Goal: Task Accomplishment & Management: Use online tool/utility

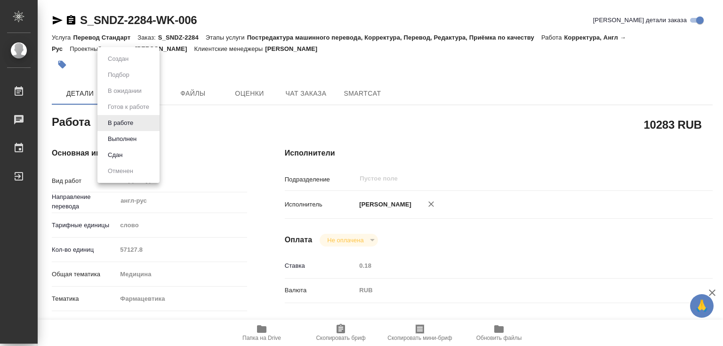
click at [138, 122] on body "🙏 .cls-1 fill:#fff; AWATERA [PERSON_NAME]lebedeva Работы Чаты График Выйти S_SN…" at bounding box center [361, 173] width 723 height 346
click at [129, 139] on button "Выполнен" at bounding box center [122, 139] width 34 height 10
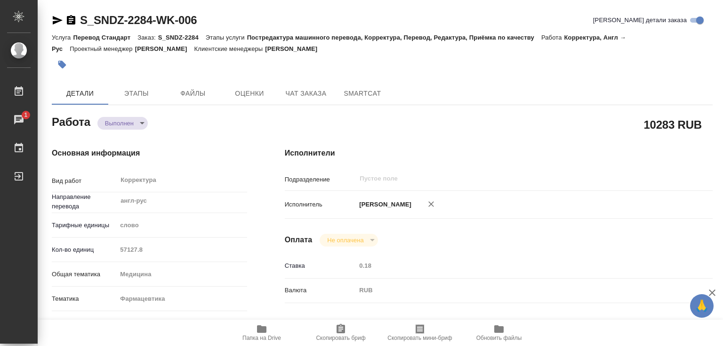
type textarea "x"
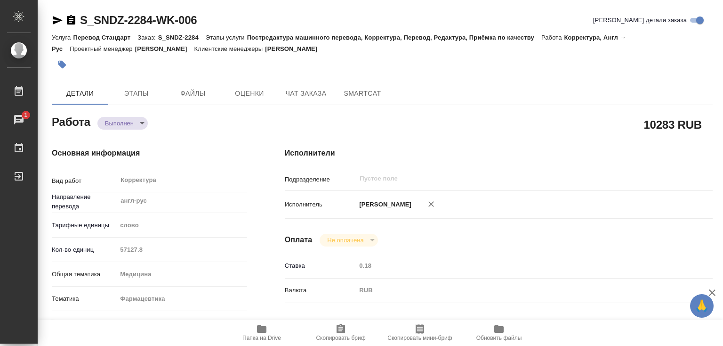
type textarea "x"
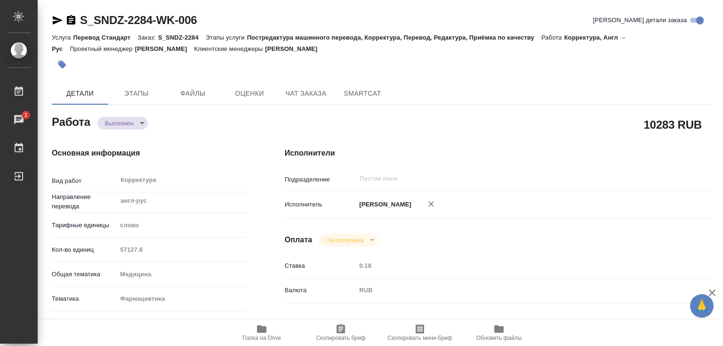
type textarea "x"
